Goal: Task Accomplishment & Management: Use online tool/utility

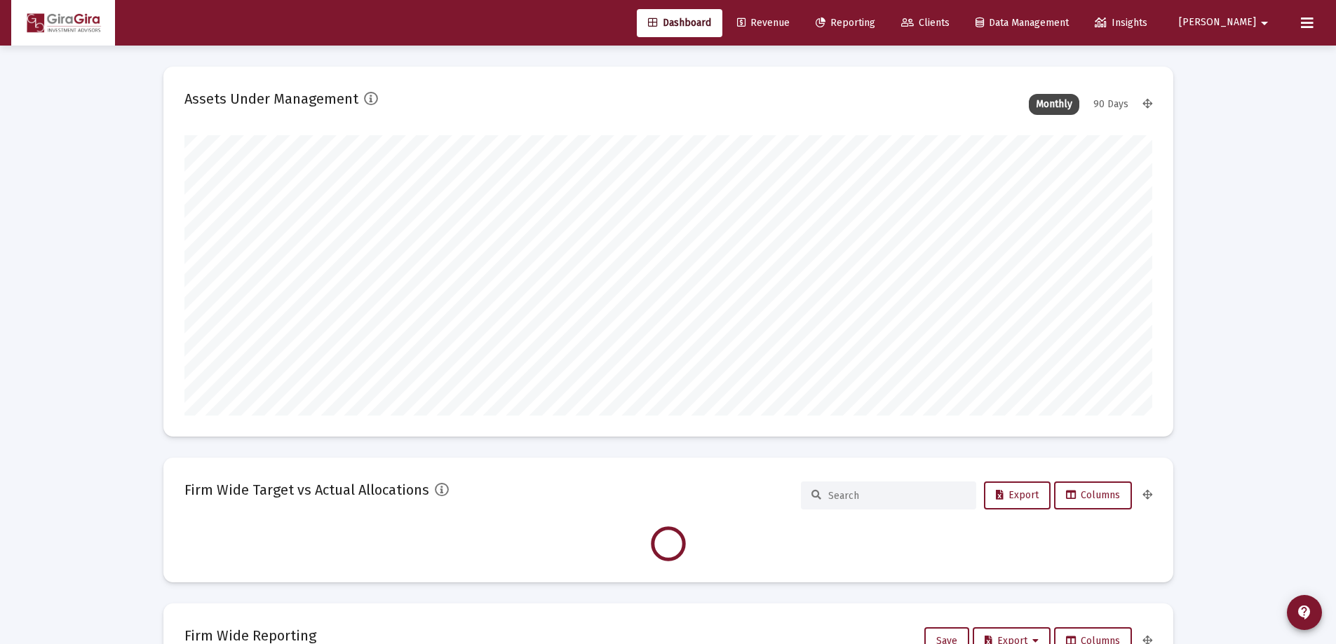
scroll to position [281, 521]
type input "[DATE]"
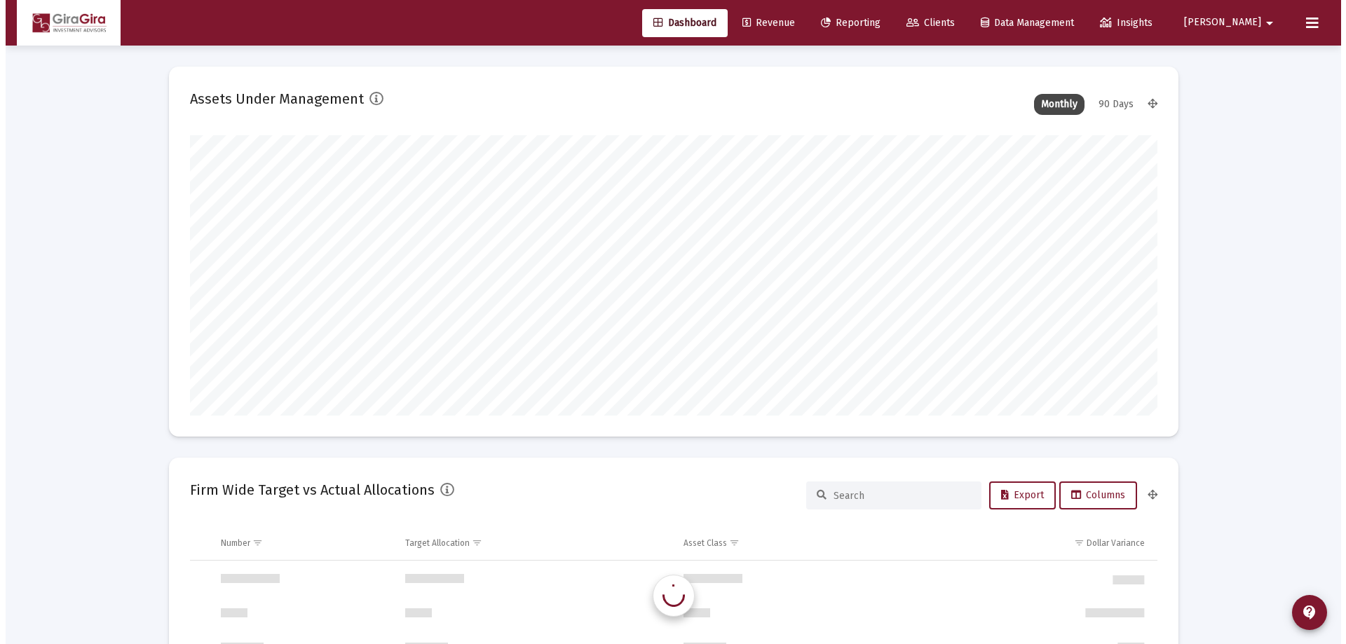
scroll to position [1346, 0]
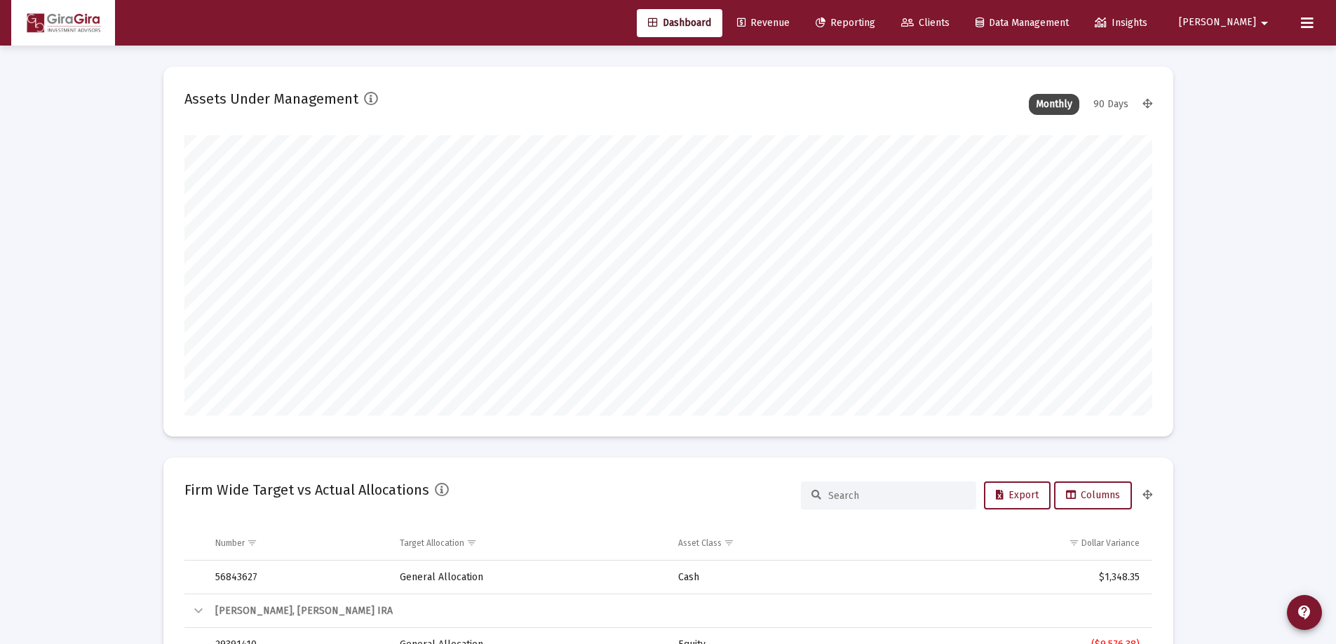
click at [875, 21] on span "Reporting" at bounding box center [846, 23] width 60 height 12
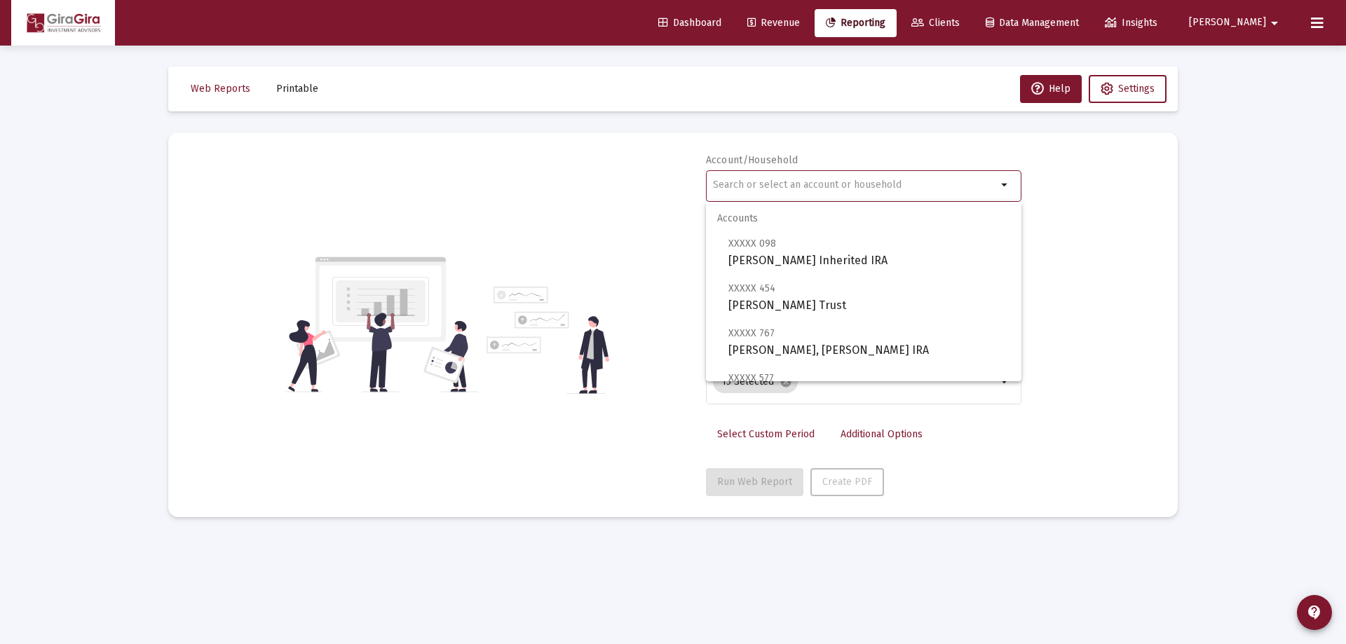
click at [719, 188] on input "text" at bounding box center [855, 185] width 284 height 11
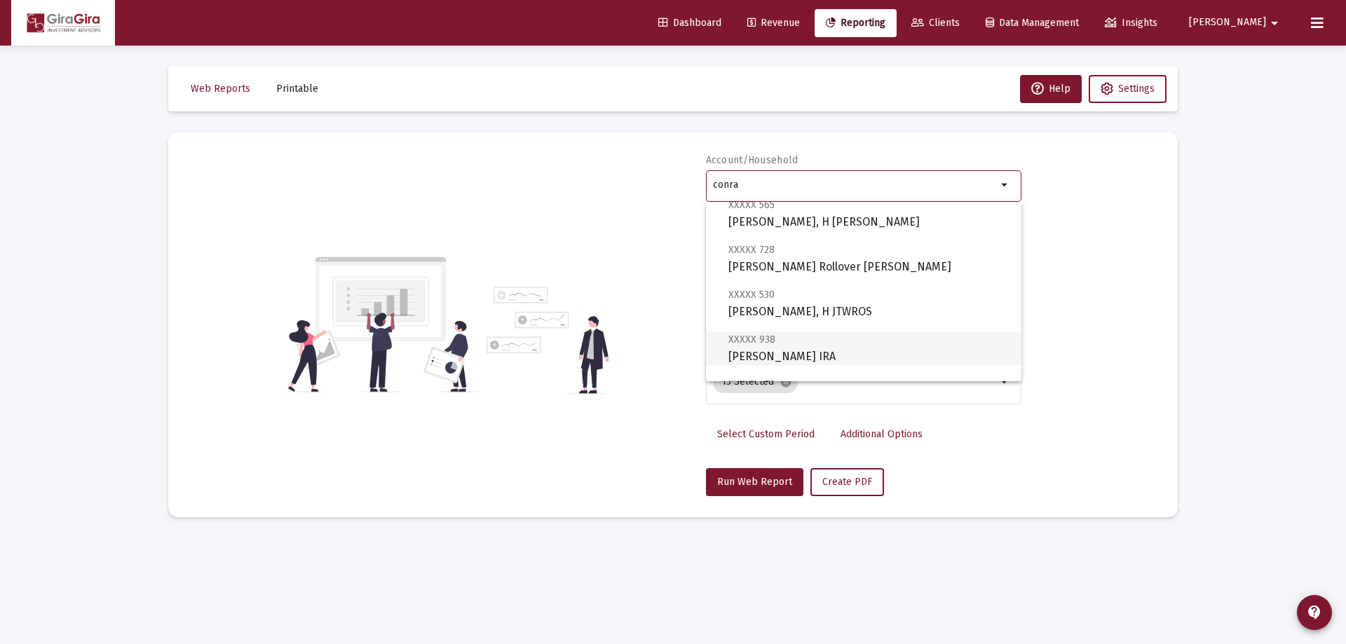
scroll to position [70, 0]
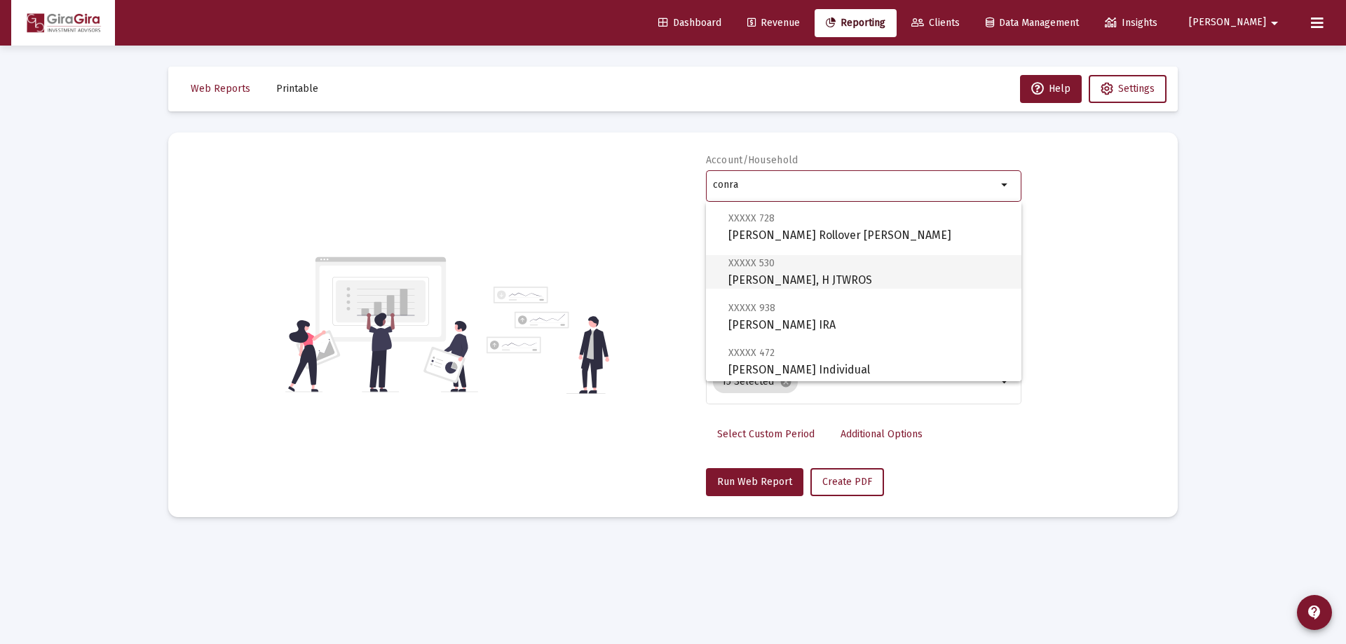
click at [773, 275] on span "XXXXX 530 [PERSON_NAME], H JTWROS" at bounding box center [870, 272] width 282 height 34
type input "[PERSON_NAME], H JTWROS"
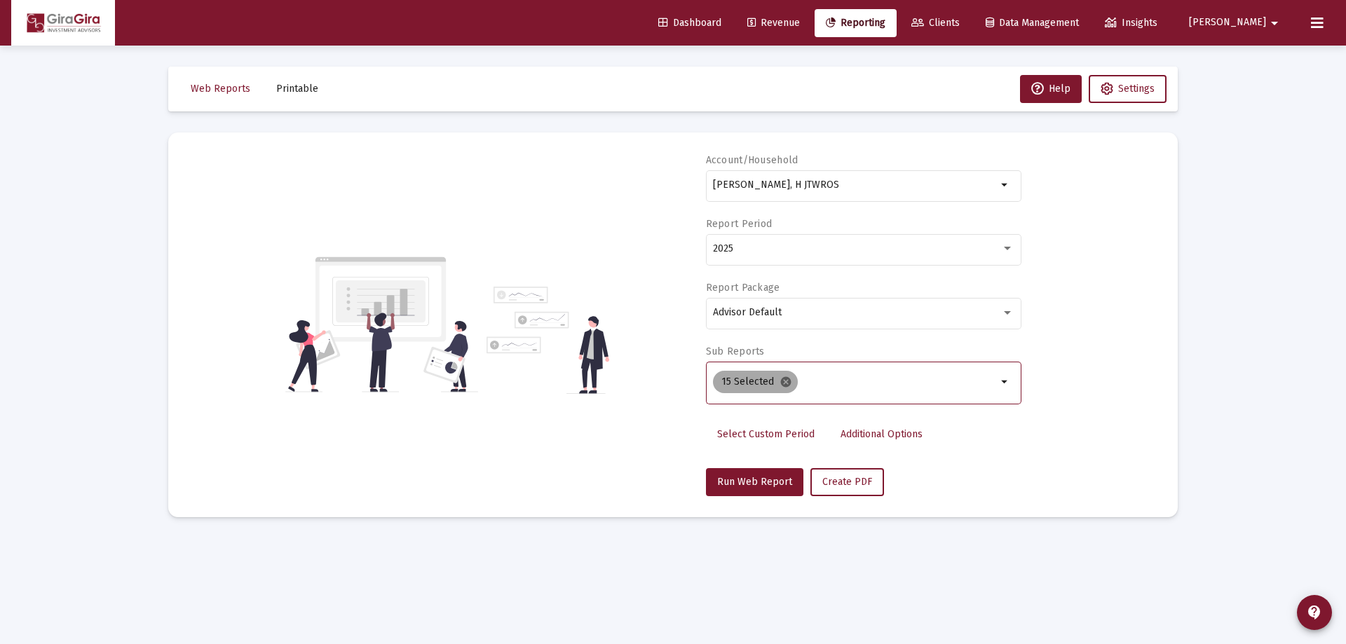
click at [780, 379] on mat-icon "cancel" at bounding box center [786, 382] width 13 height 13
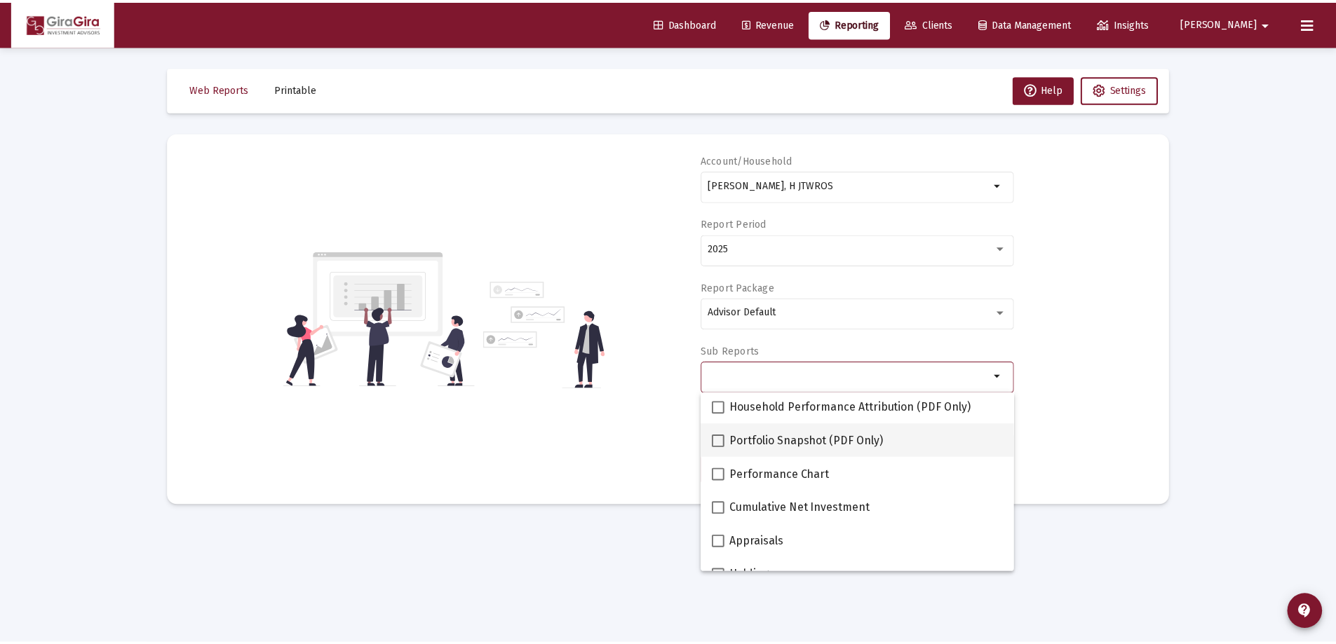
scroll to position [140, 0]
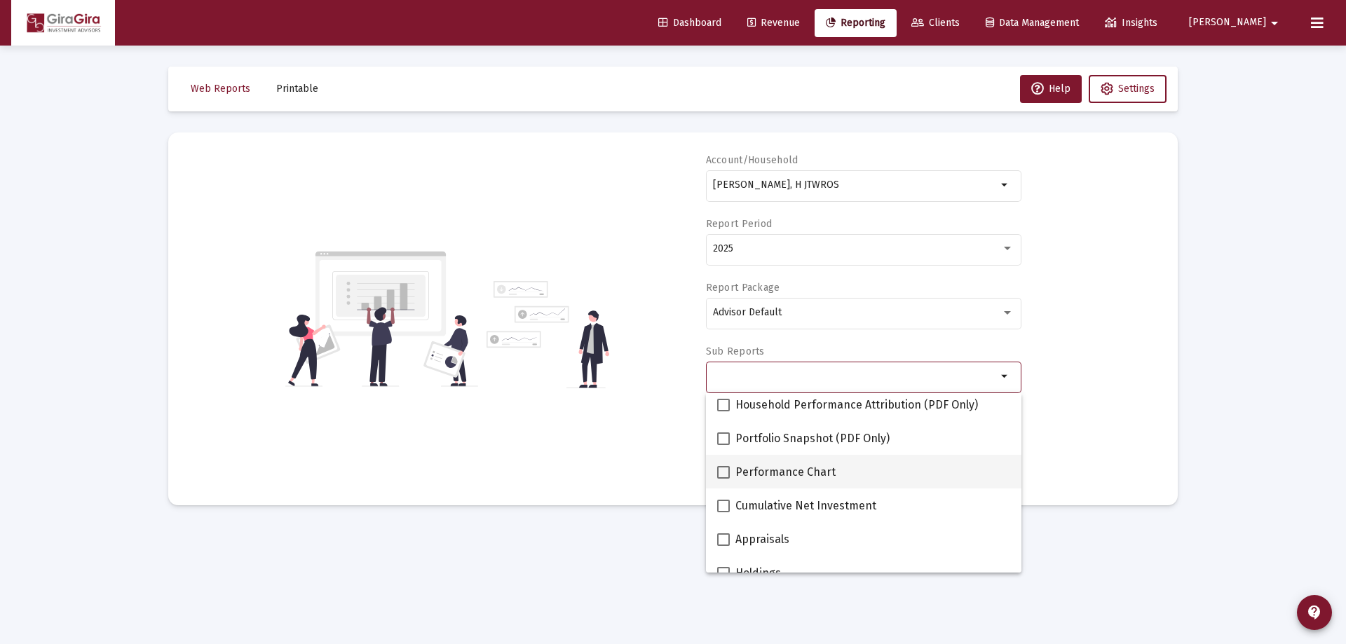
click at [727, 471] on span at bounding box center [723, 472] width 13 height 13
click at [724, 479] on input "Performance Chart" at bounding box center [723, 479] width 1 height 1
checkbox input "true"
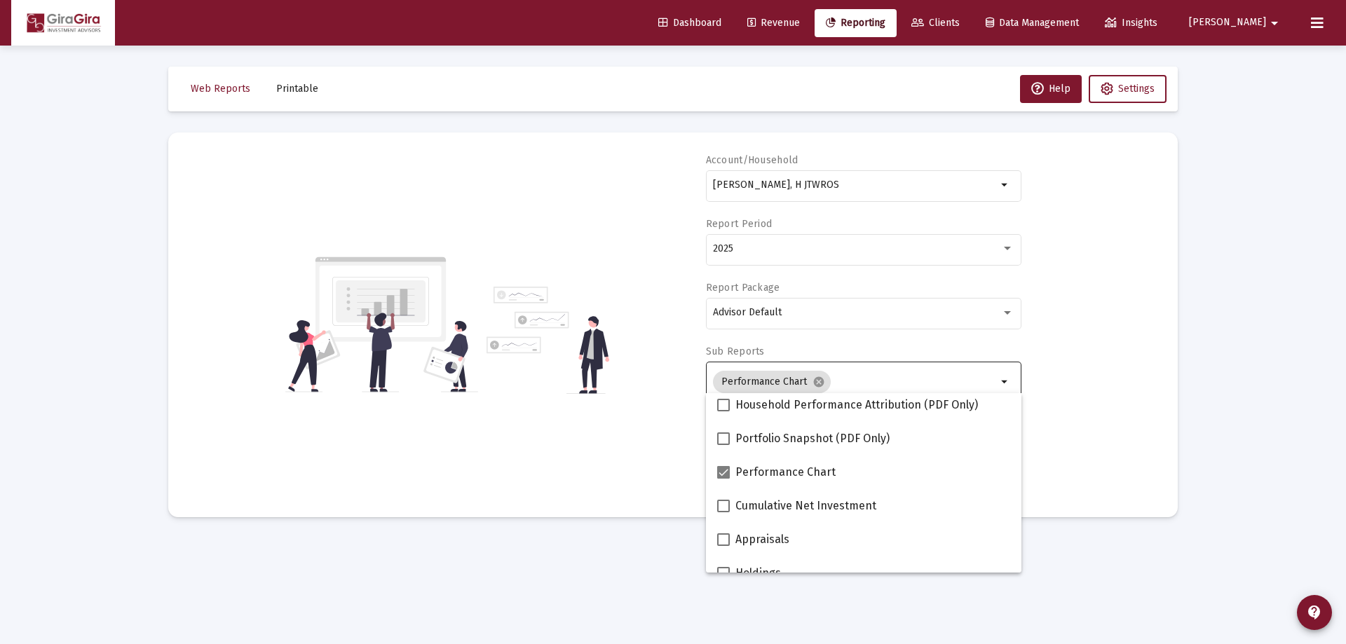
click at [1083, 447] on div "Account/Household [PERSON_NAME], H JTWROS arrow_drop_down Report Period 2025 Re…" at bounding box center [673, 325] width 968 height 343
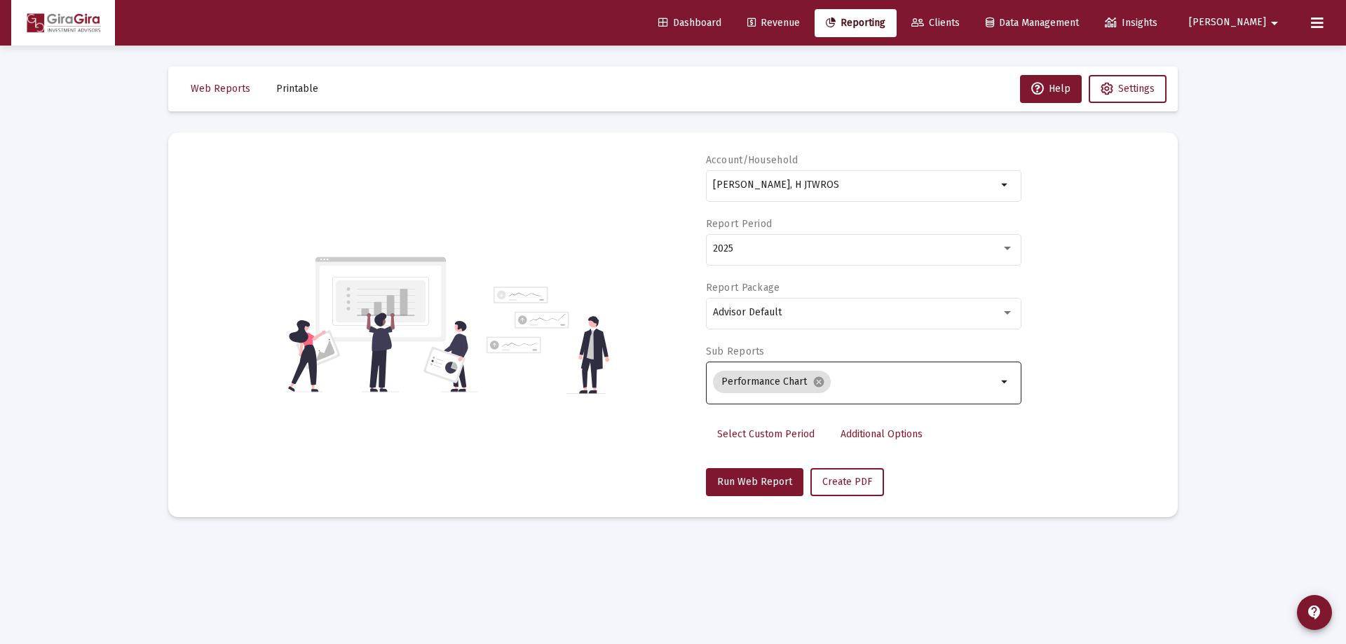
click at [872, 432] on span "Additional Options" at bounding box center [882, 434] width 82 height 12
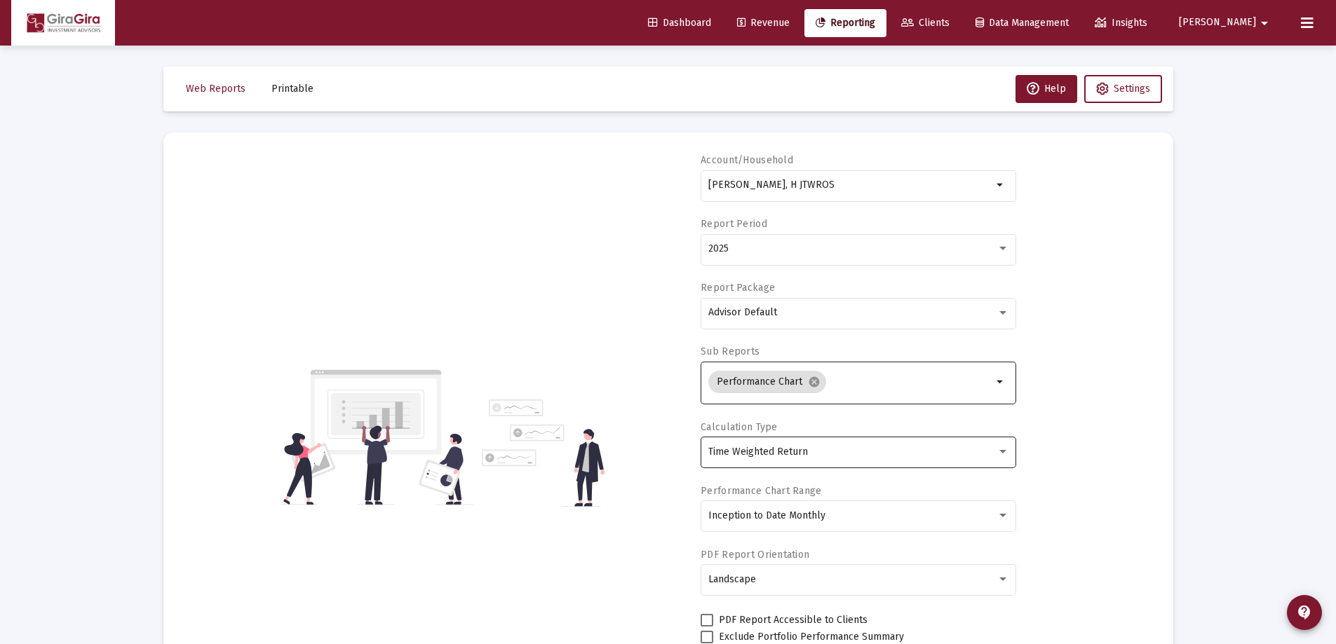
click at [784, 450] on span "Time Weighted Return" at bounding box center [758, 452] width 100 height 12
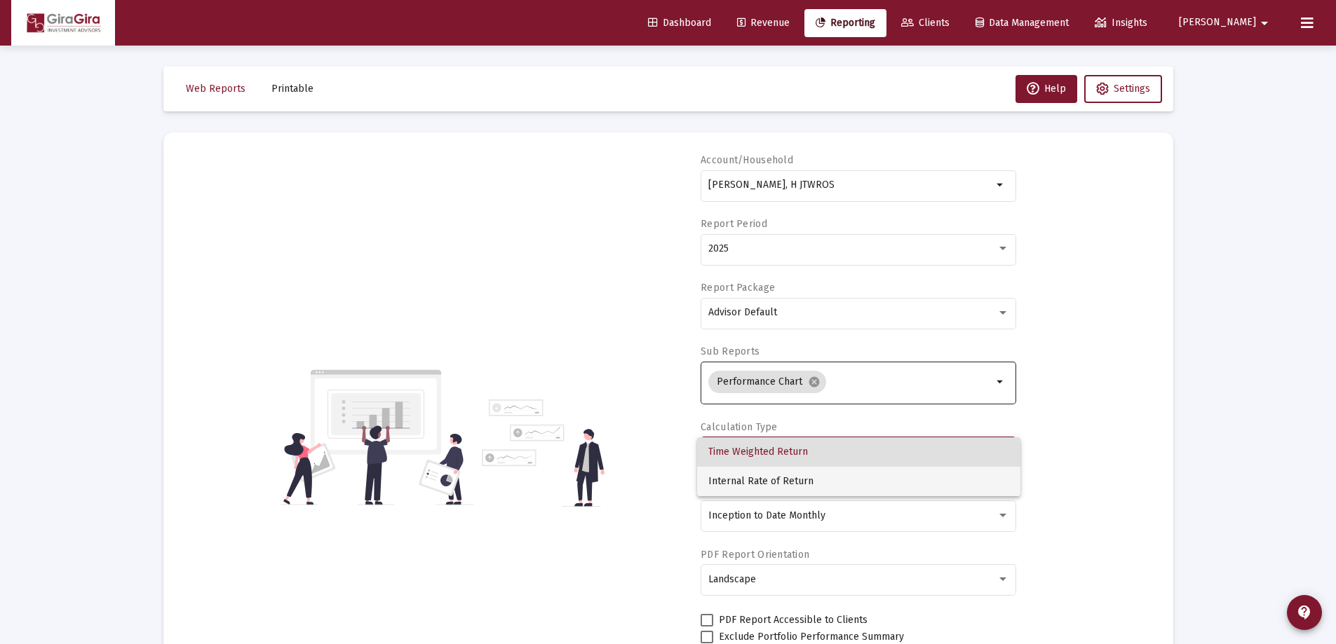
click at [773, 474] on span "Internal Rate of Return" at bounding box center [858, 481] width 301 height 29
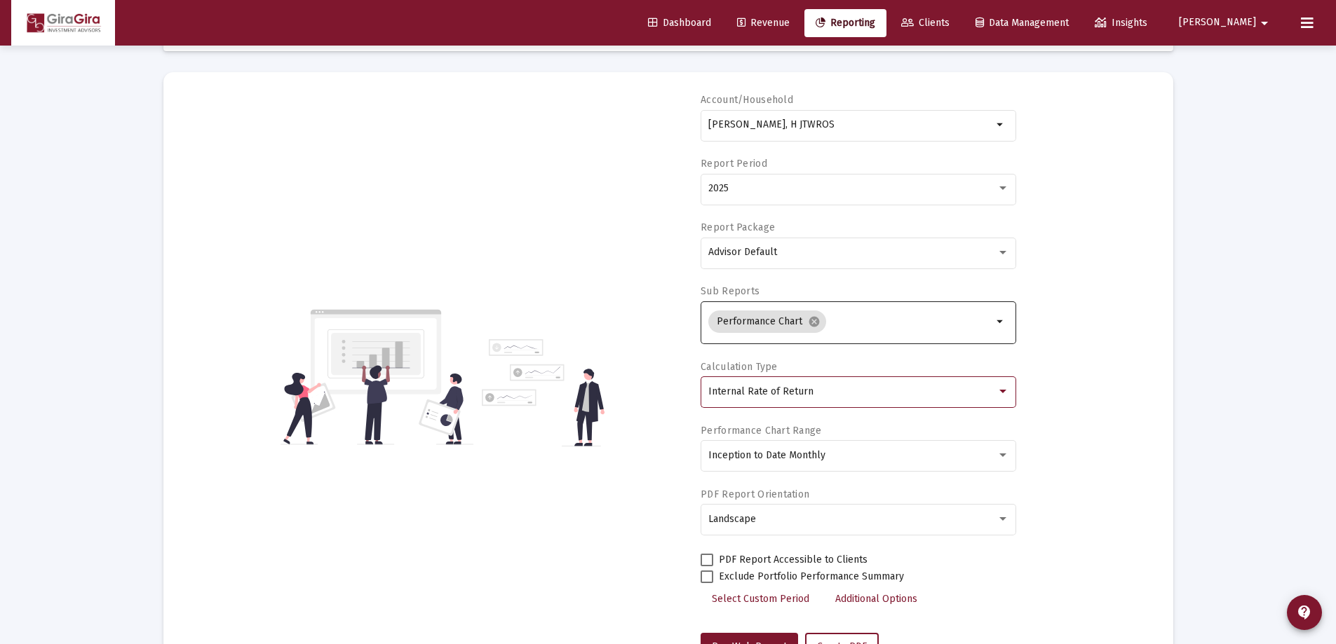
scroll to position [119, 0]
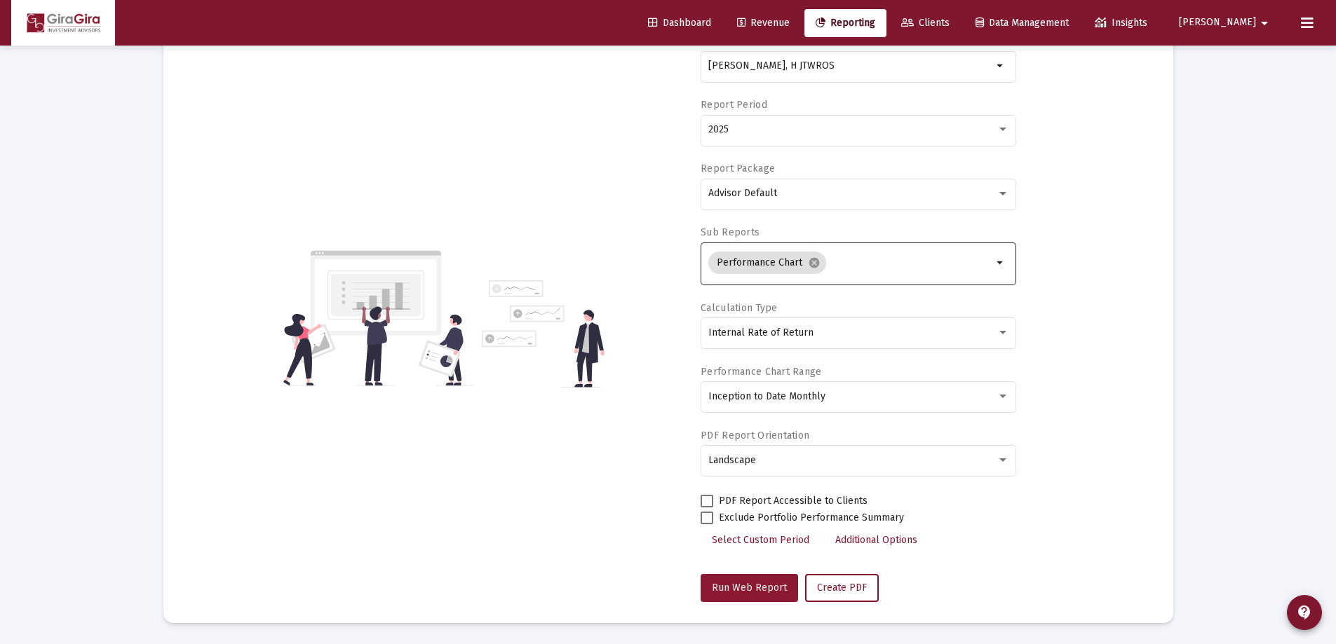
click at [723, 579] on button "Run Web Report" at bounding box center [749, 588] width 97 height 28
select select "View all"
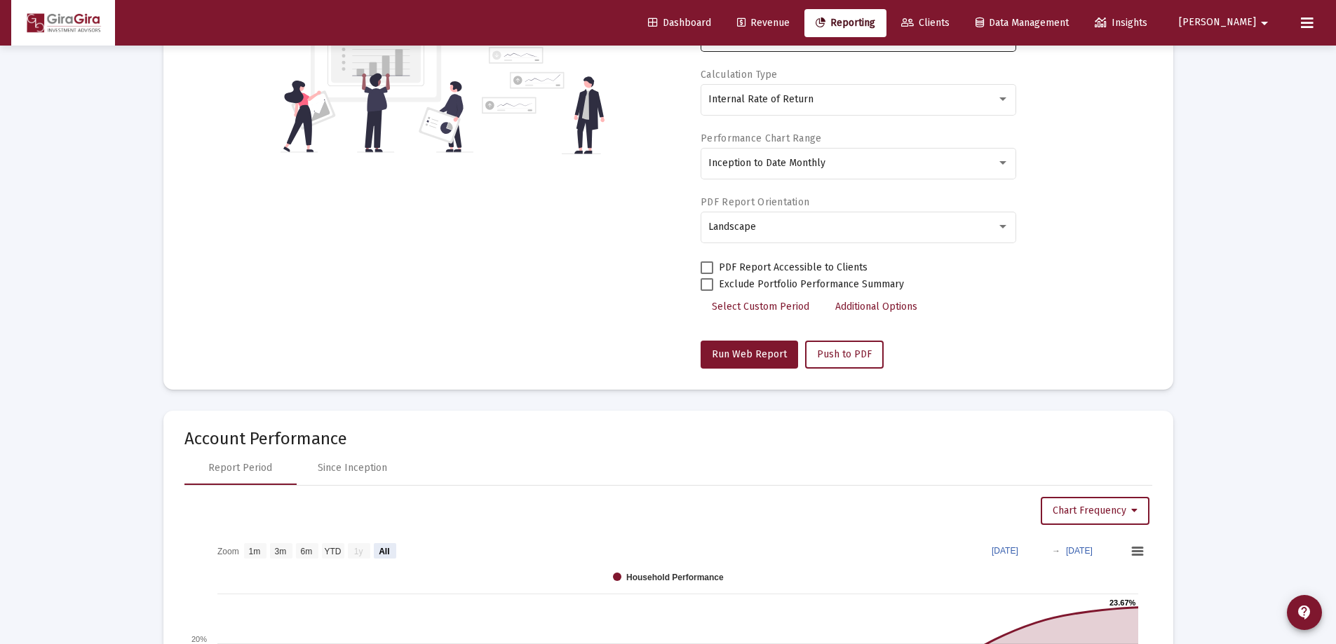
scroll to position [259, 0]
